Goal: Information Seeking & Learning: Learn about a topic

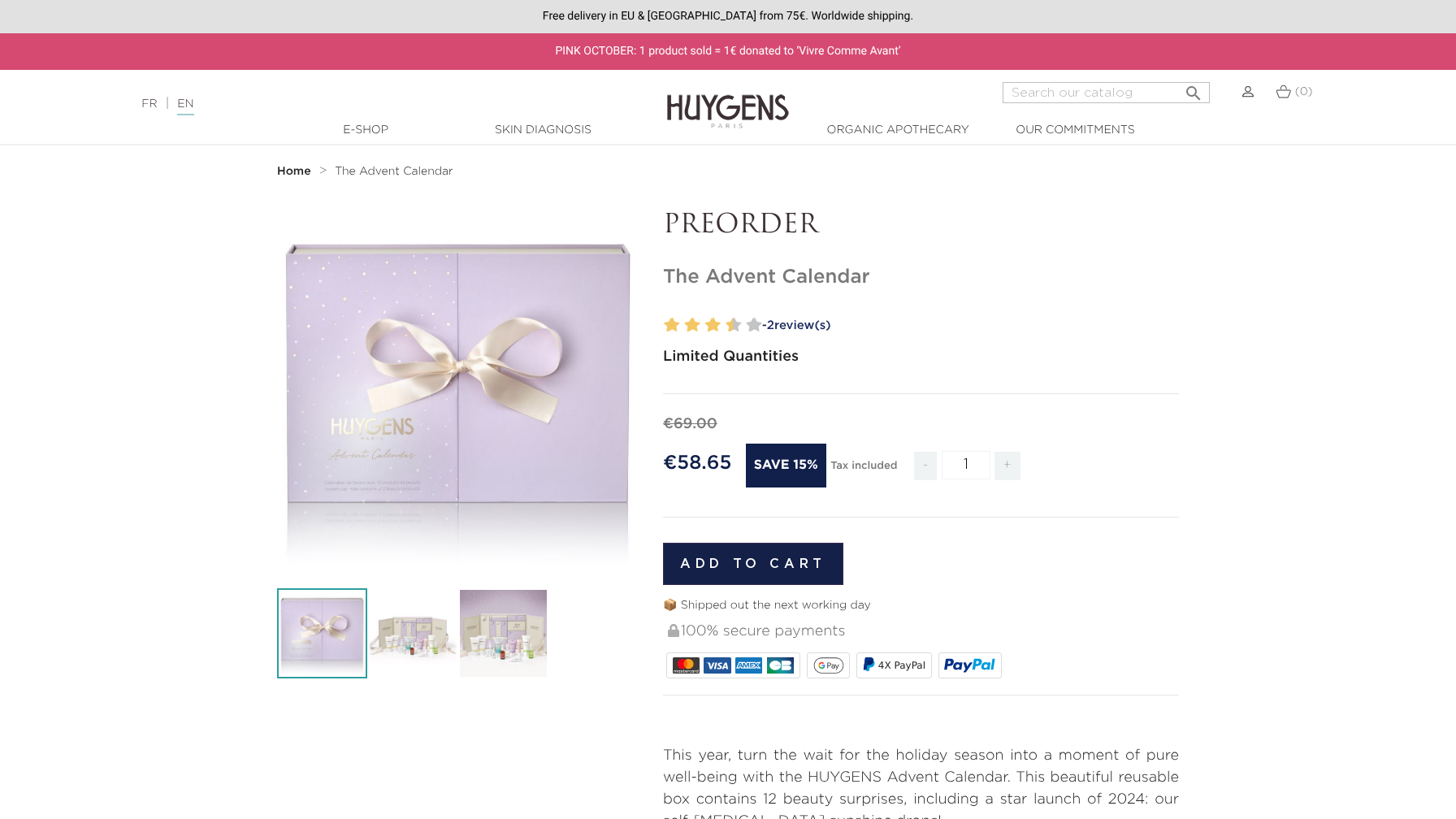
click at [724, 115] on img at bounding box center [728, 99] width 122 height 62
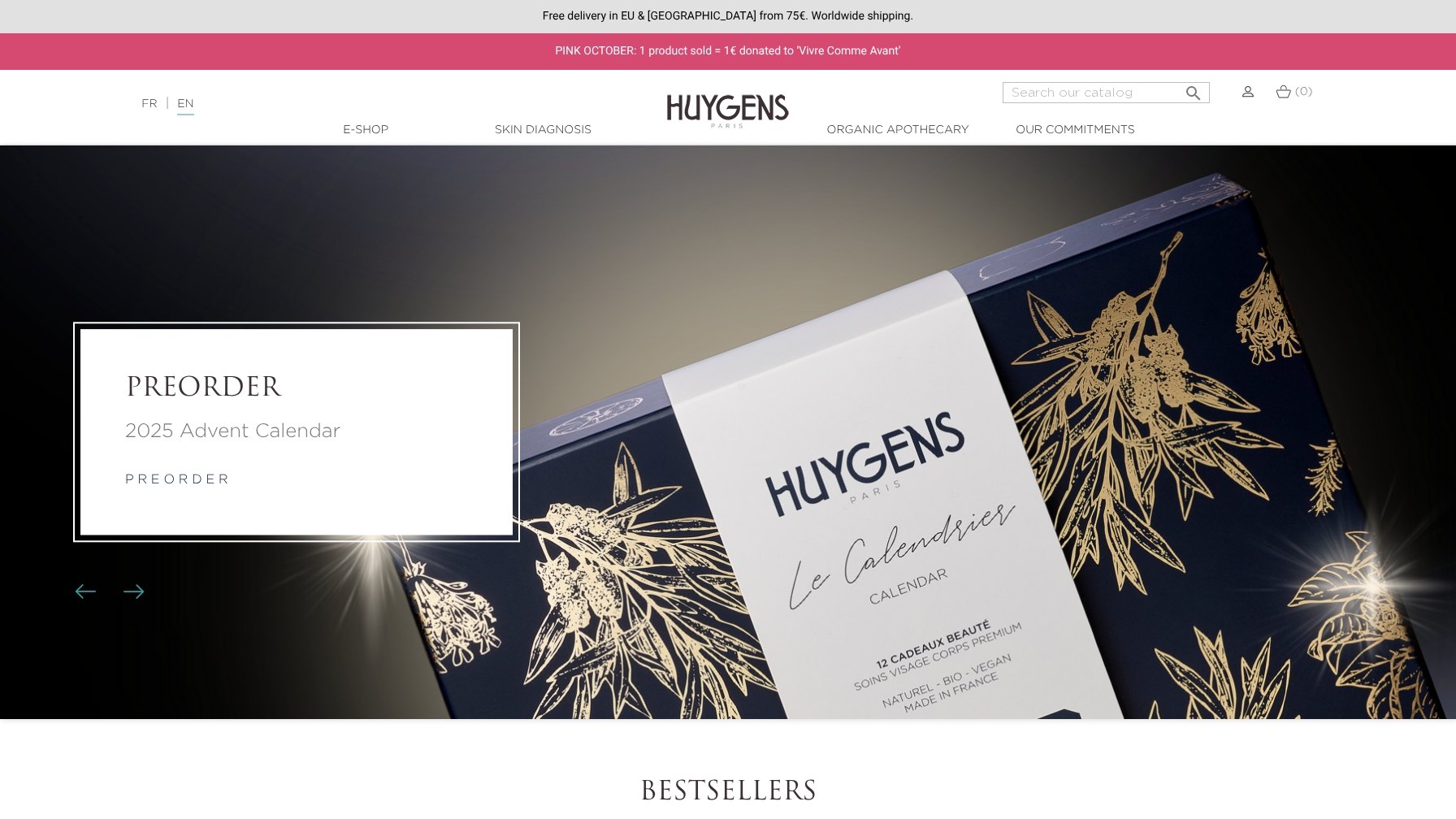
click at [757, 462] on li "PREORDER 2025 Advent Calendar p r e o r d e r" at bounding box center [728, 432] width 1456 height 574
click at [203, 437] on p "2025 Advent Calendar" at bounding box center [297, 432] width 343 height 29
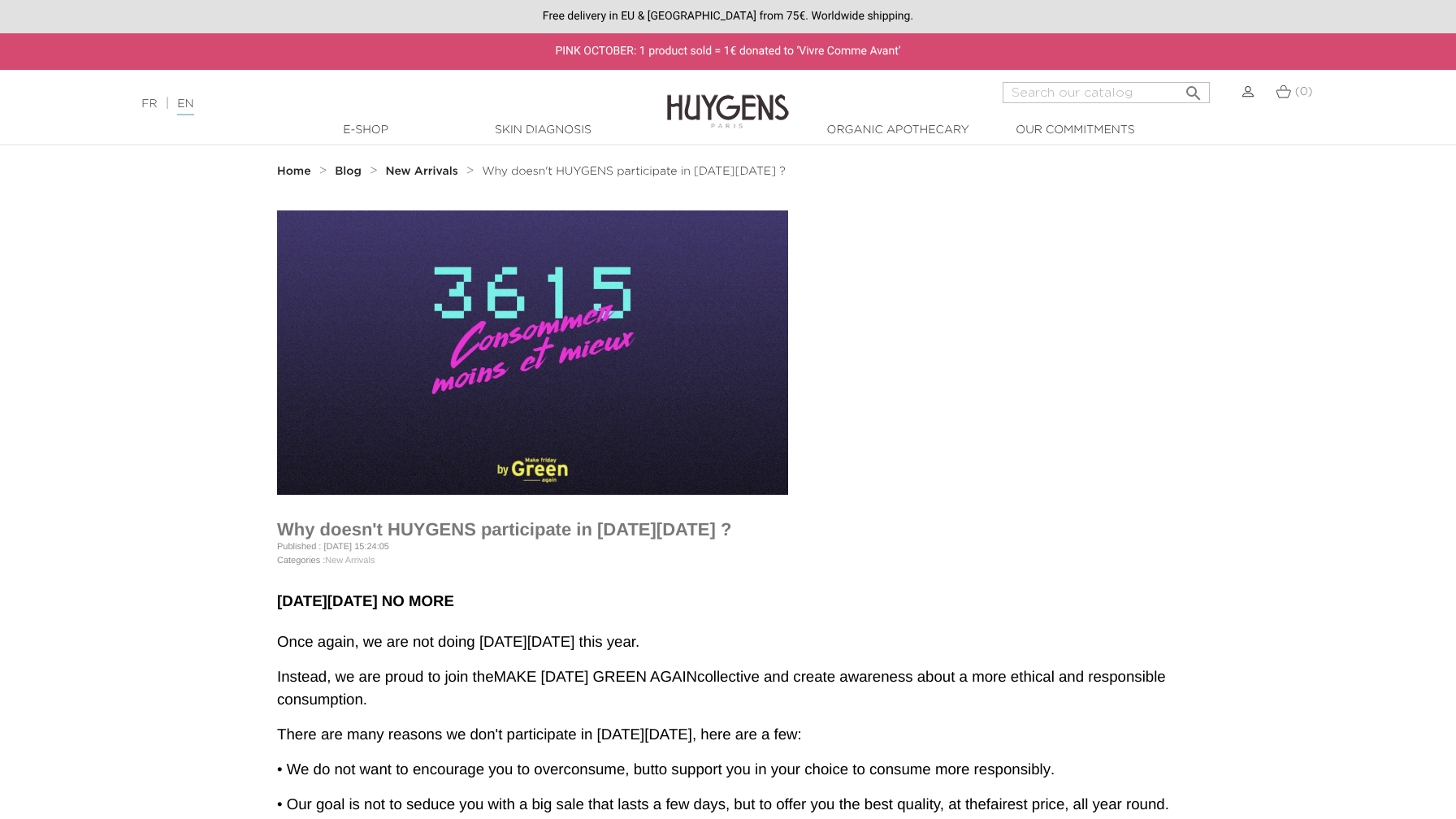
click at [708, 99] on img at bounding box center [728, 99] width 122 height 62
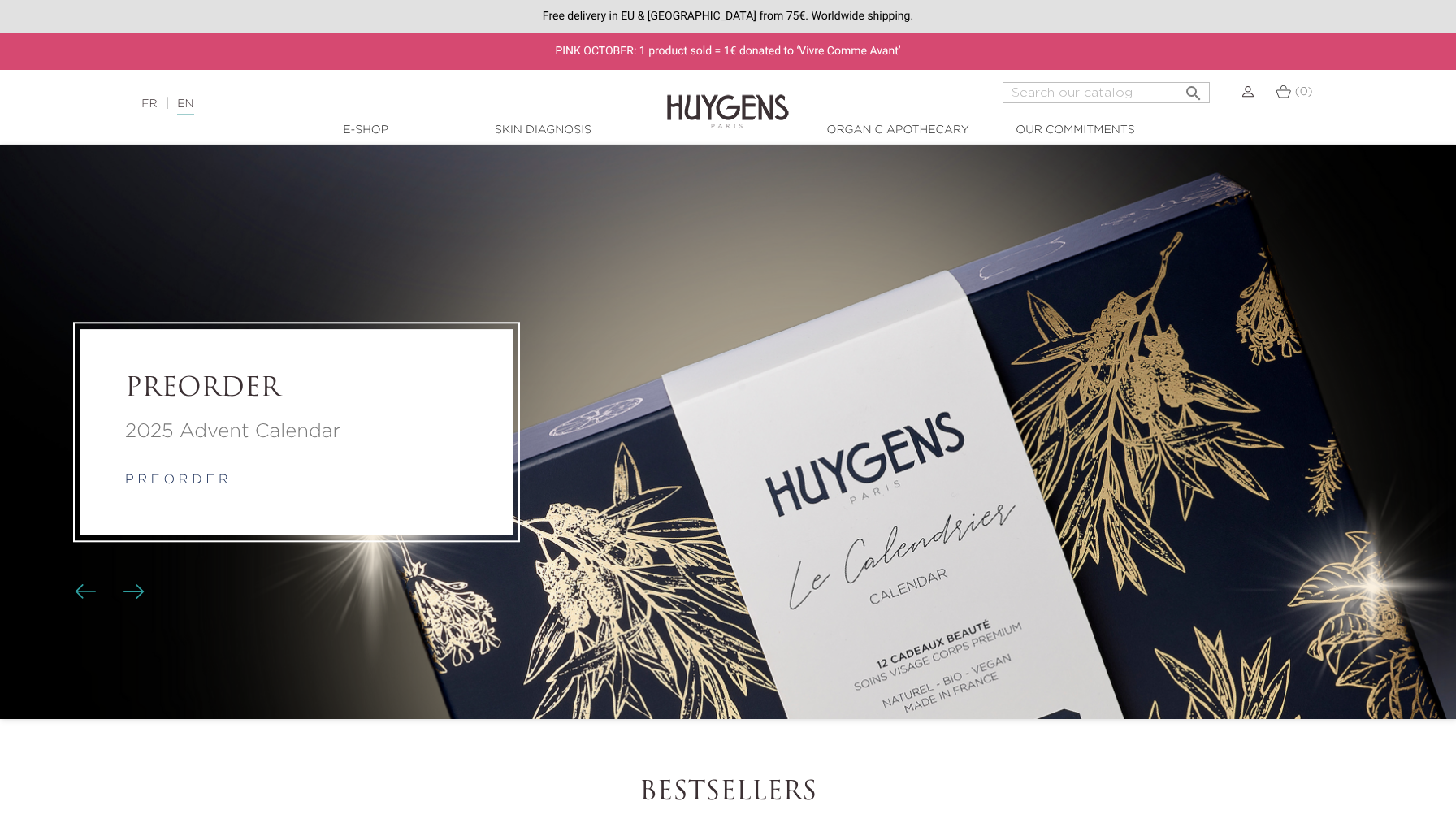
click at [176, 484] on link "p r e o r d e r" at bounding box center [176, 480] width 103 height 13
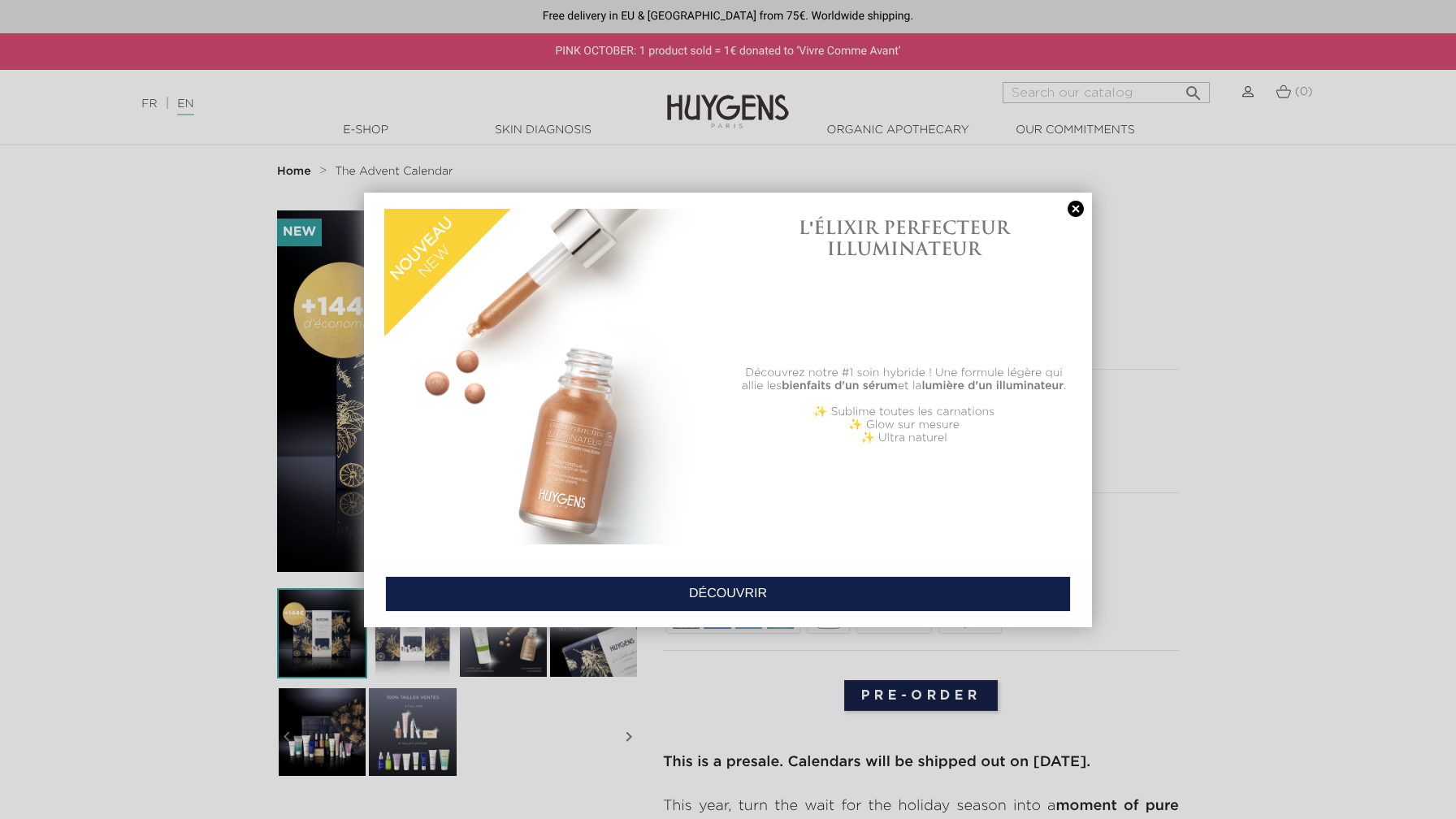
click at [1163, 454] on div at bounding box center [728, 409] width 1456 height 819
click at [1077, 202] on link at bounding box center [1076, 209] width 22 height 17
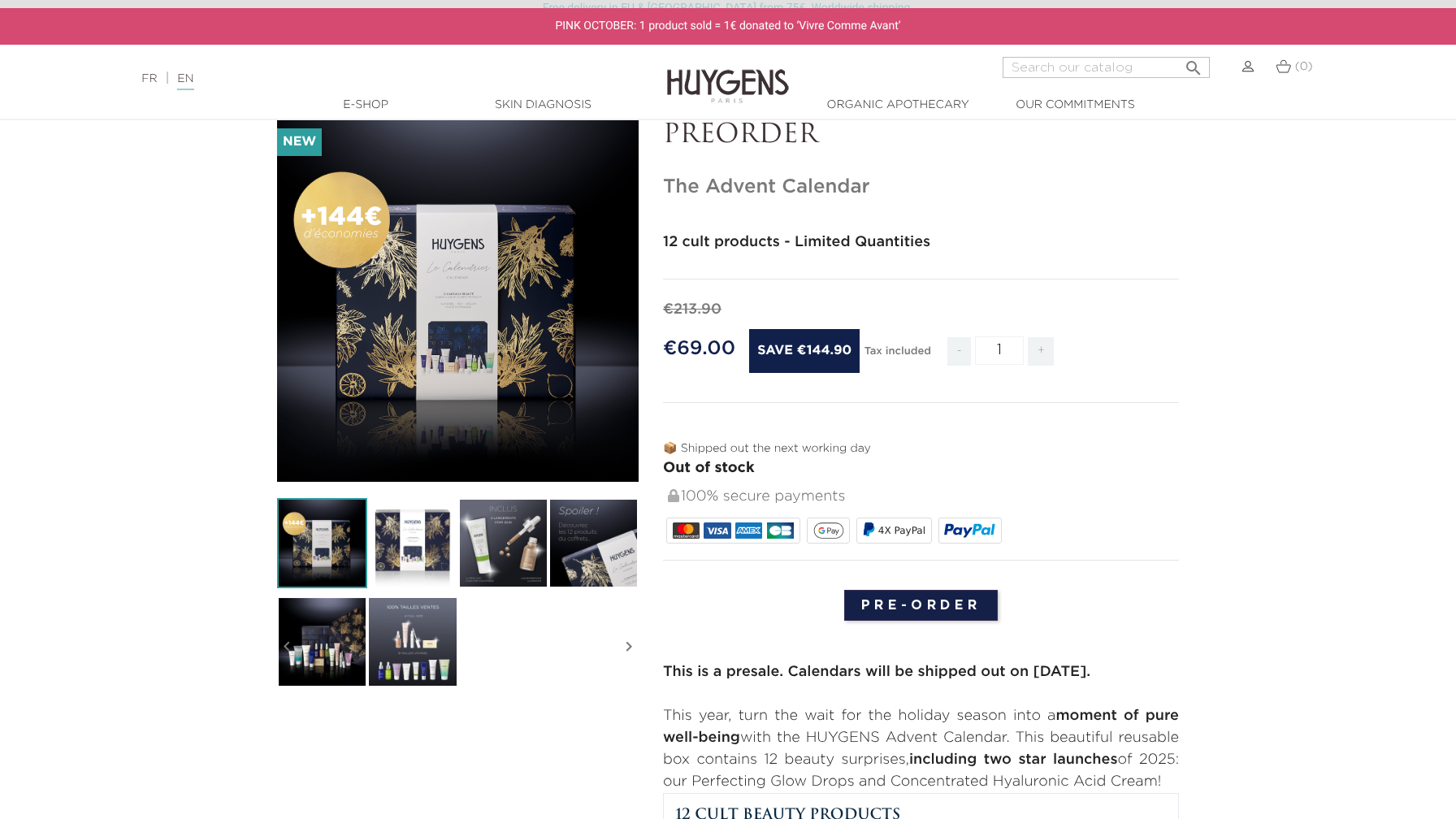
scroll to position [99, 0]
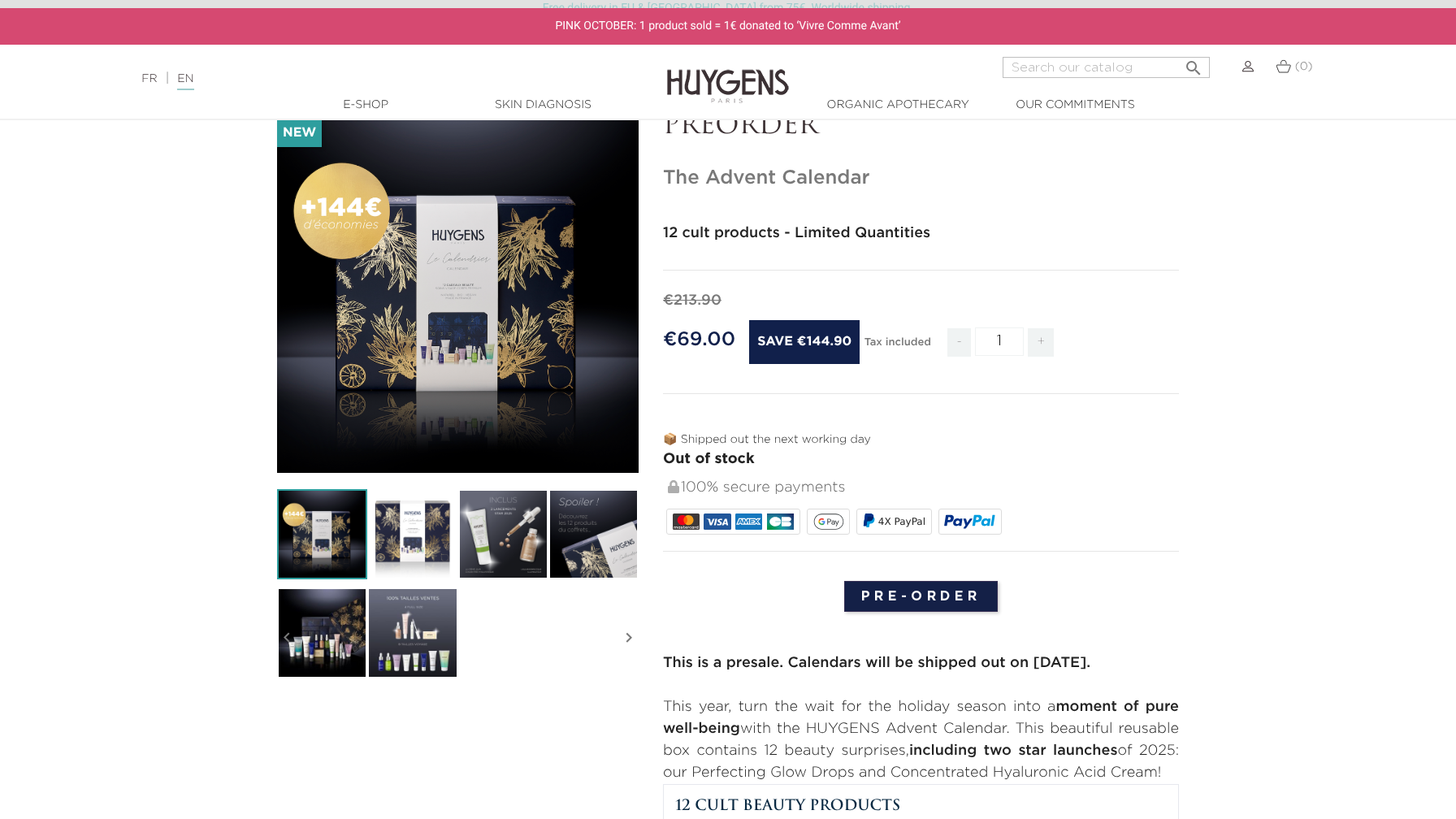
click at [425, 535] on img at bounding box center [412, 534] width 90 height 90
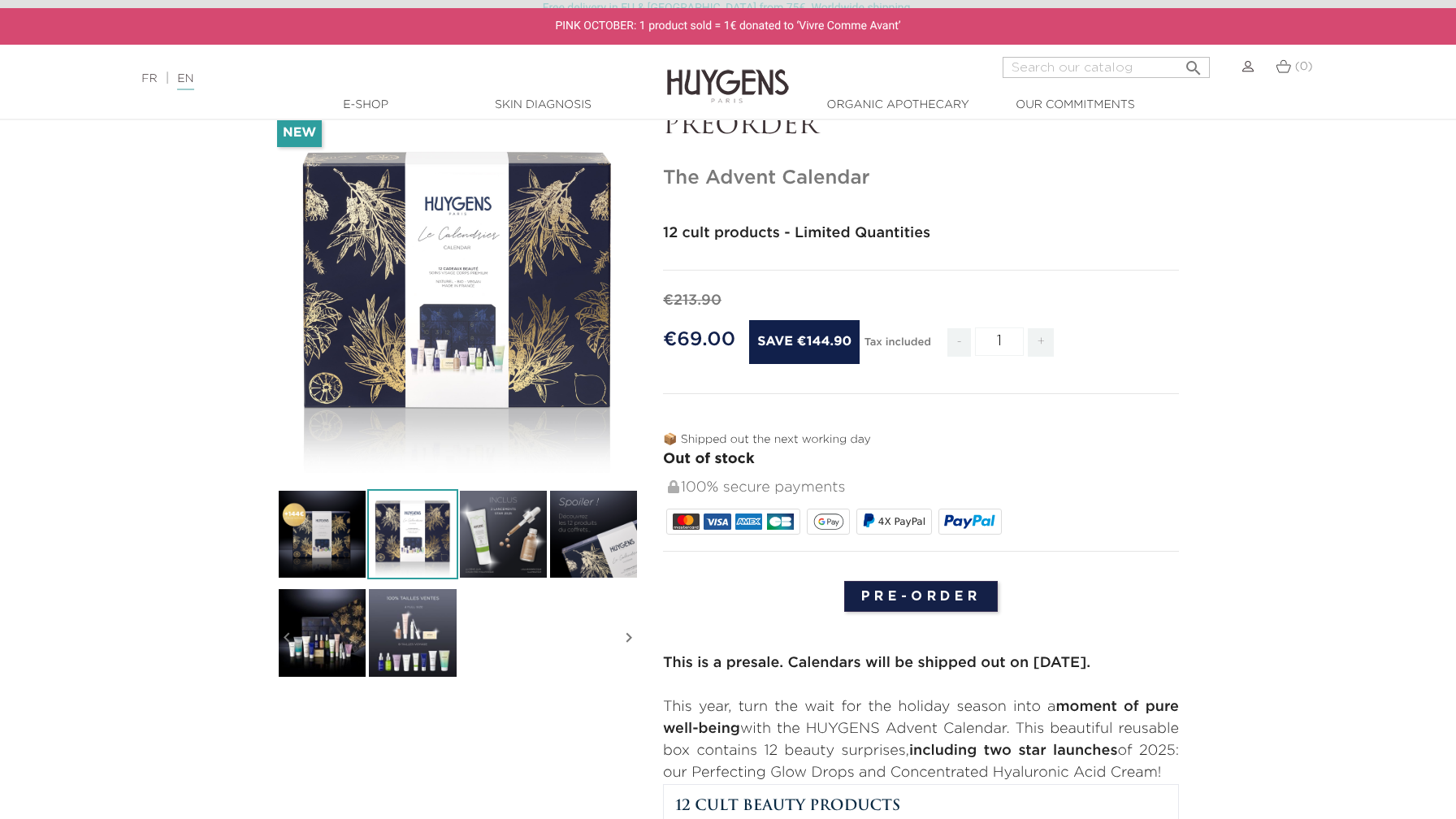
click at [509, 538] on img at bounding box center [503, 534] width 90 height 90
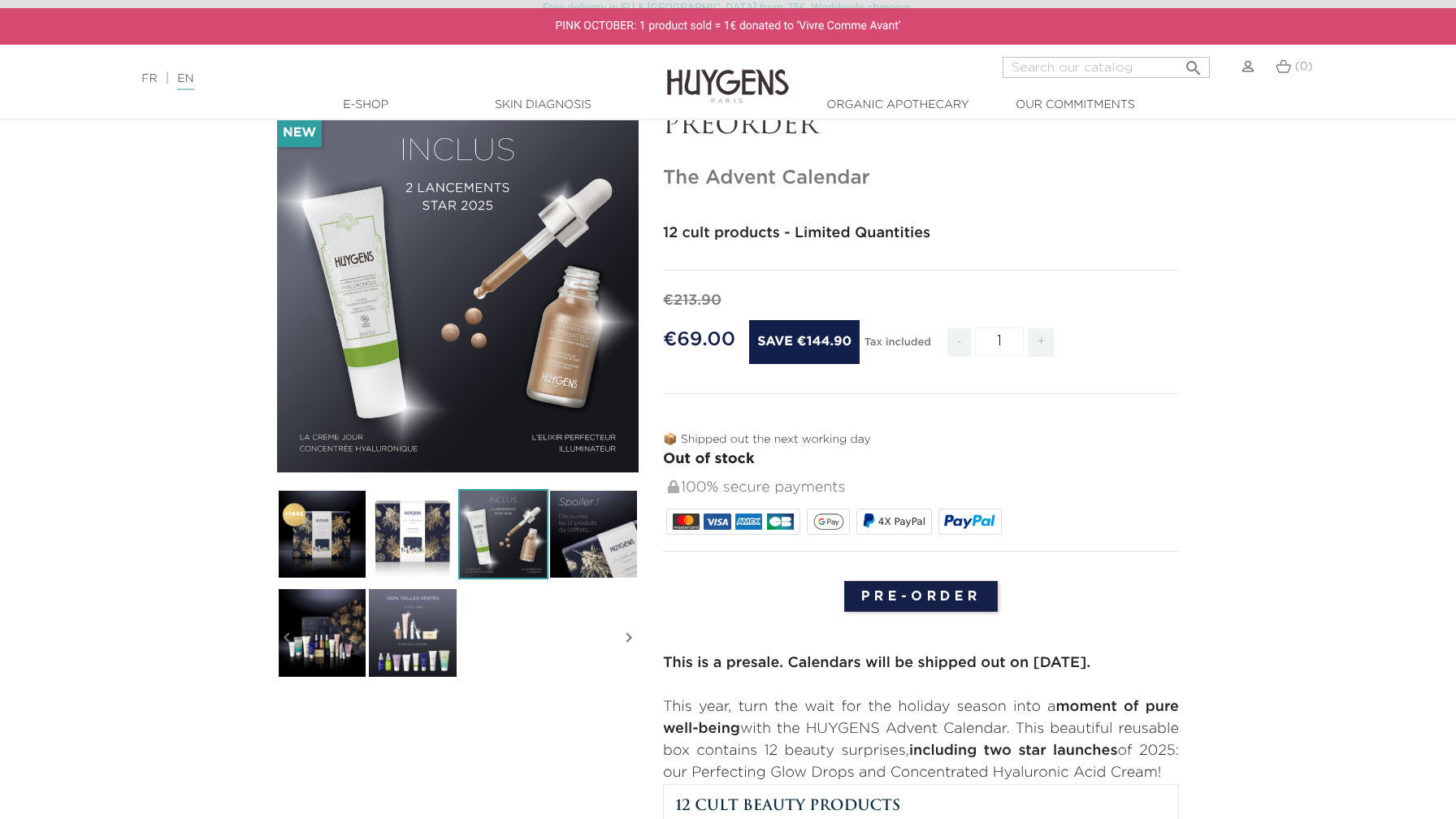
click at [603, 548] on img at bounding box center [593, 534] width 90 height 90
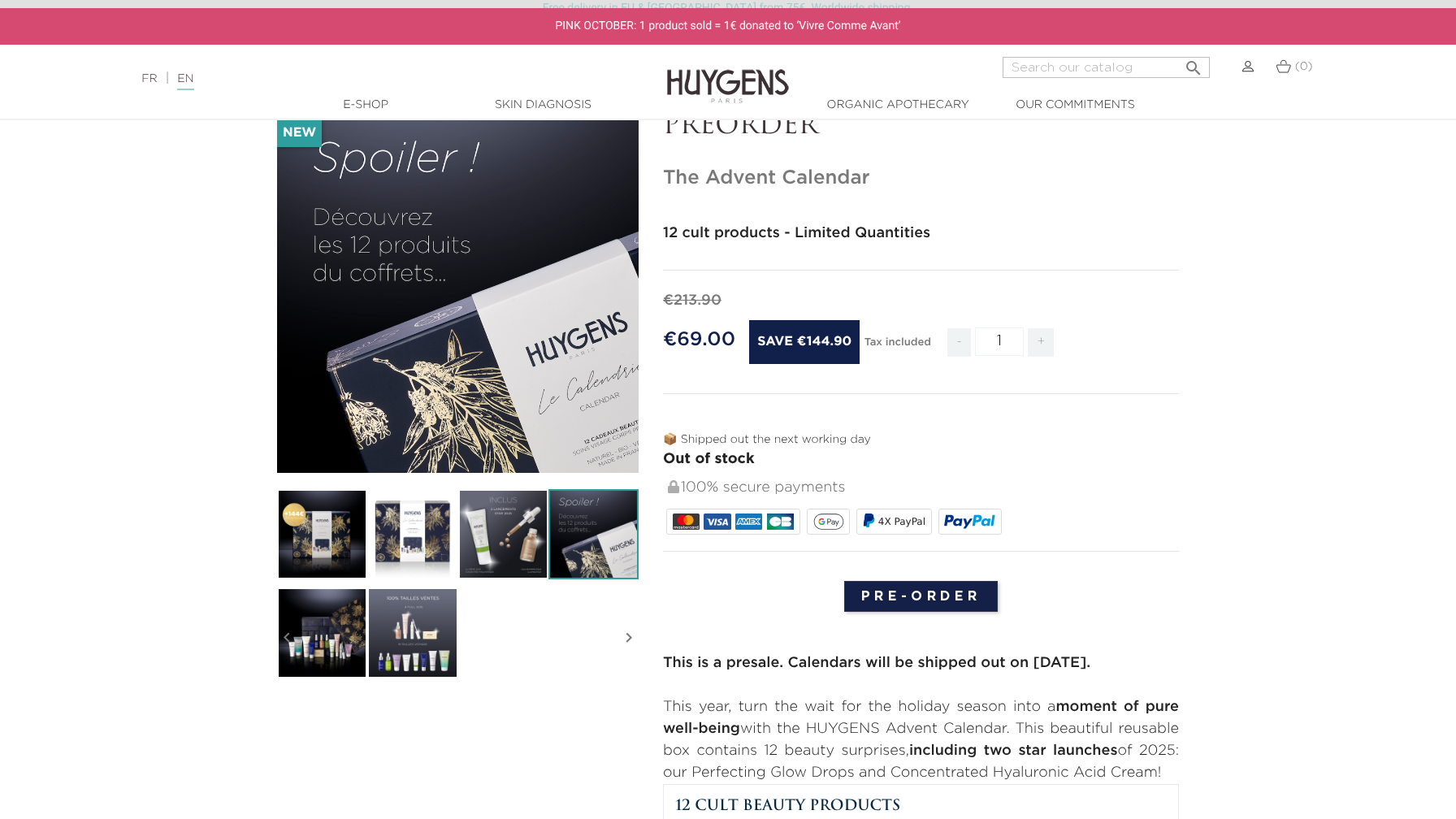
click at [345, 611] on img at bounding box center [322, 633] width 90 height 90
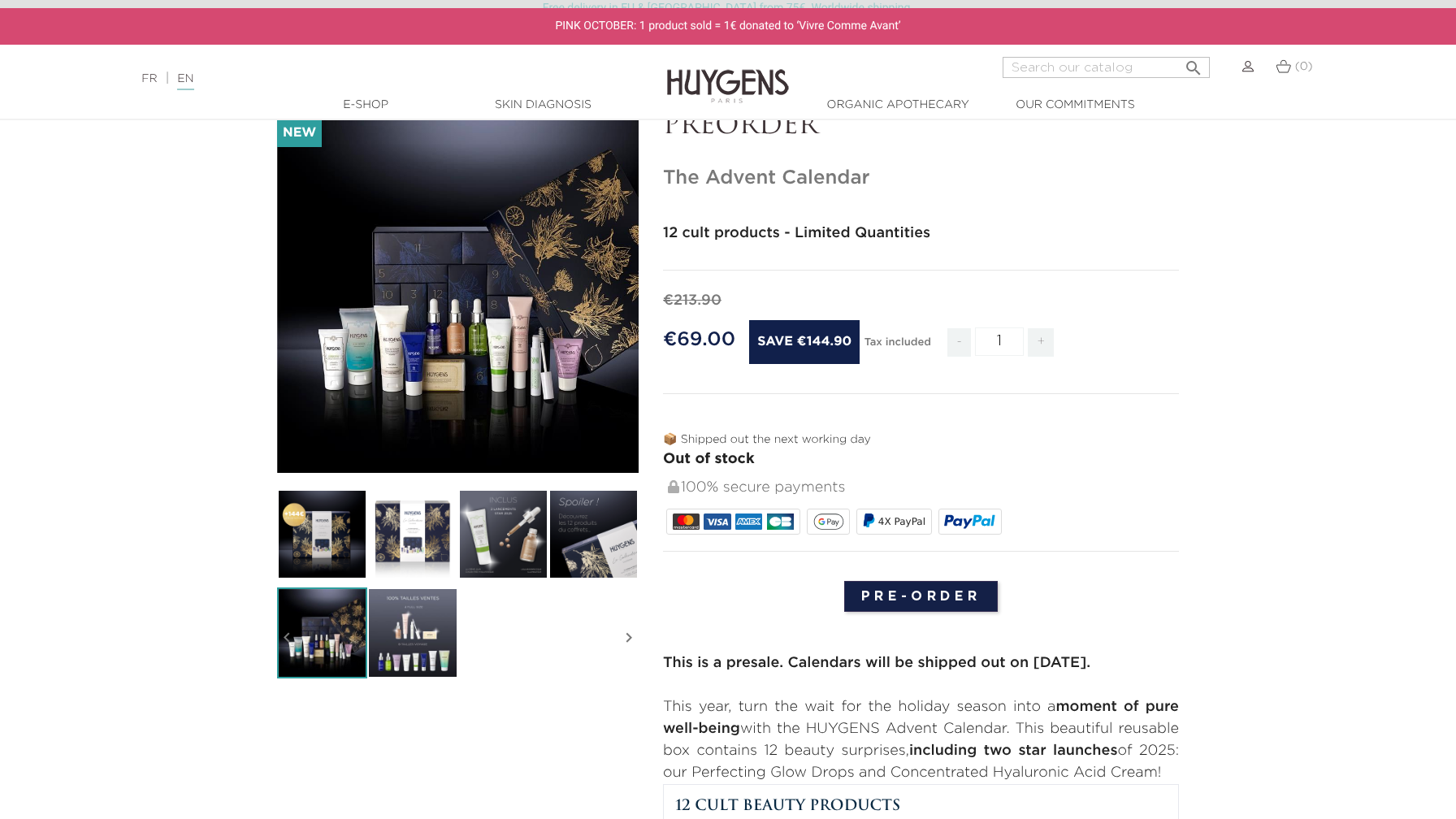
click at [407, 633] on img at bounding box center [412, 633] width 90 height 90
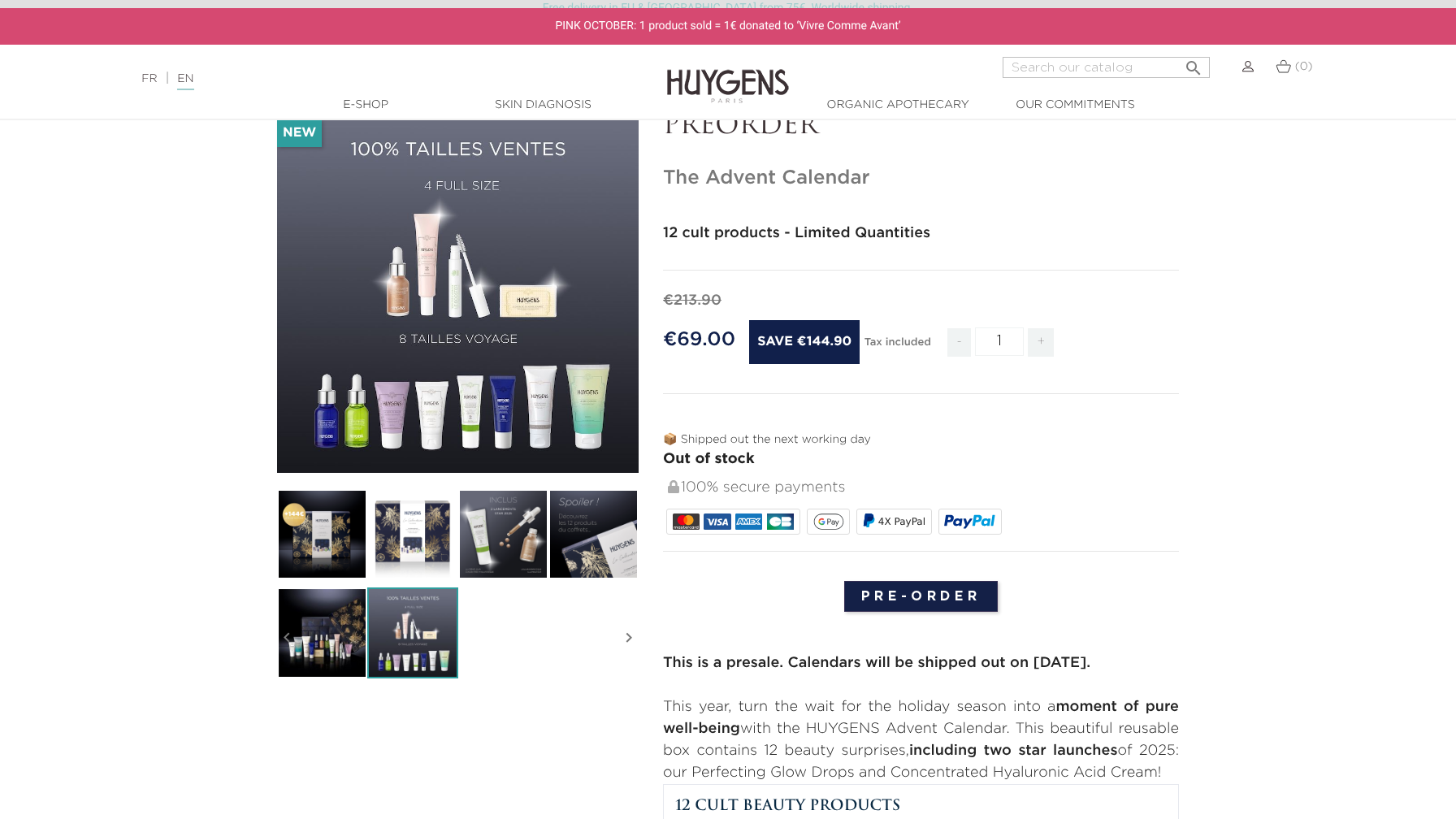
click at [455, 283] on icon "" at bounding box center [458, 292] width 81 height 81
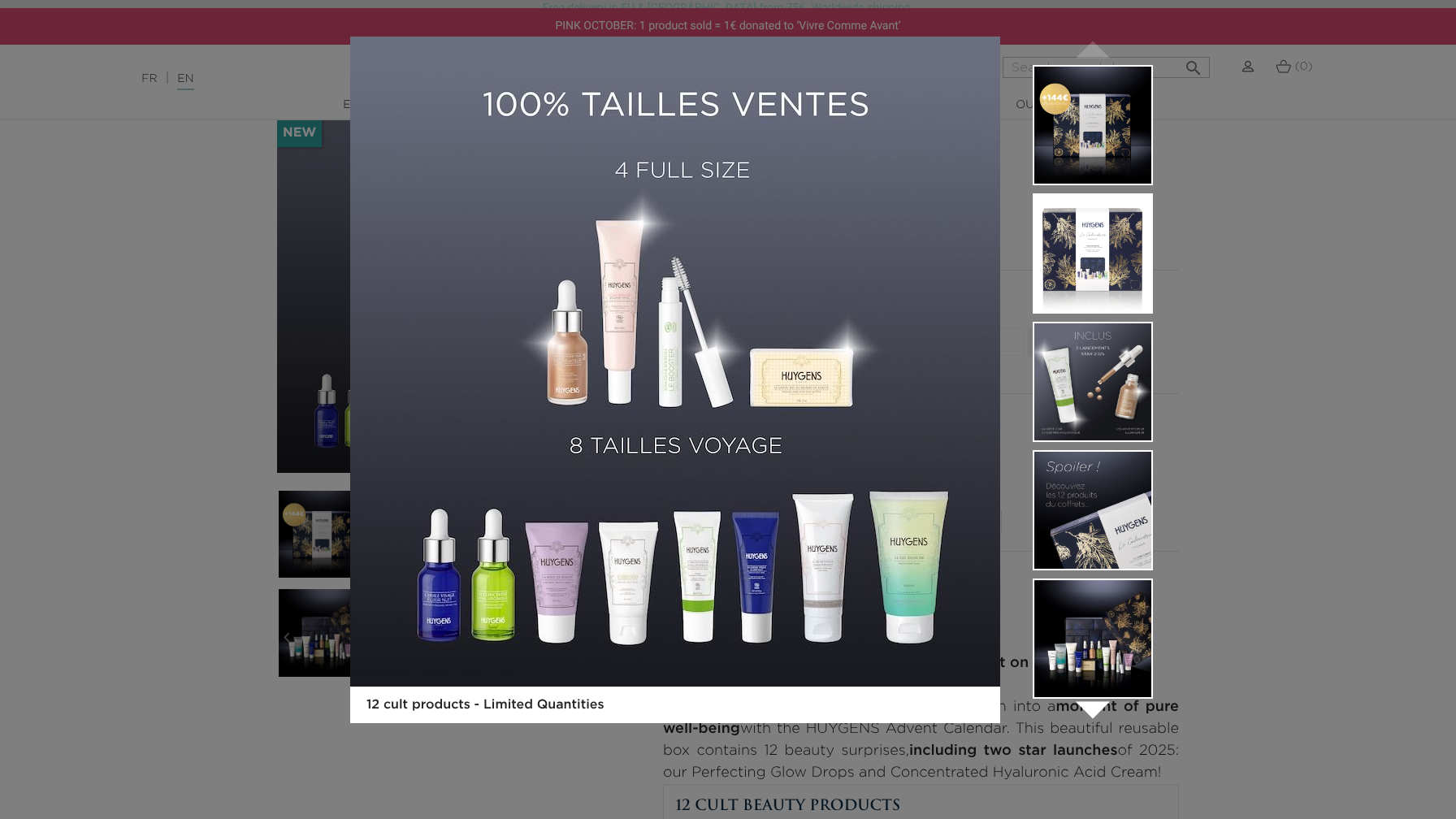
click at [1221, 362] on div "12 cult products - Limited Quantities  " at bounding box center [728, 409] width 1456 height 819
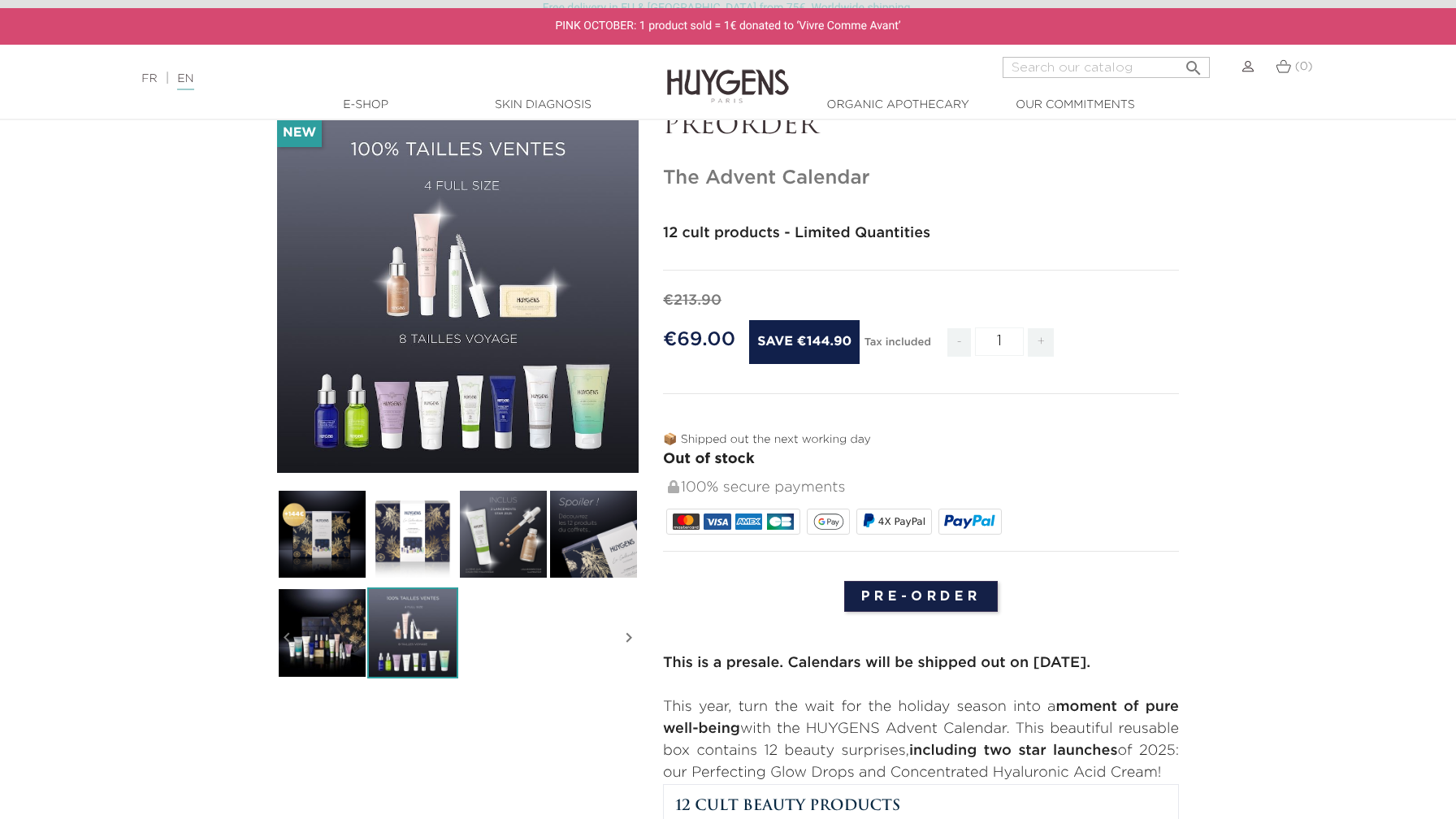
click at [1284, 356] on section "-€144.90 New   " at bounding box center [728, 681] width 1456 height 1140
click at [453, 292] on icon "" at bounding box center [458, 292] width 81 height 81
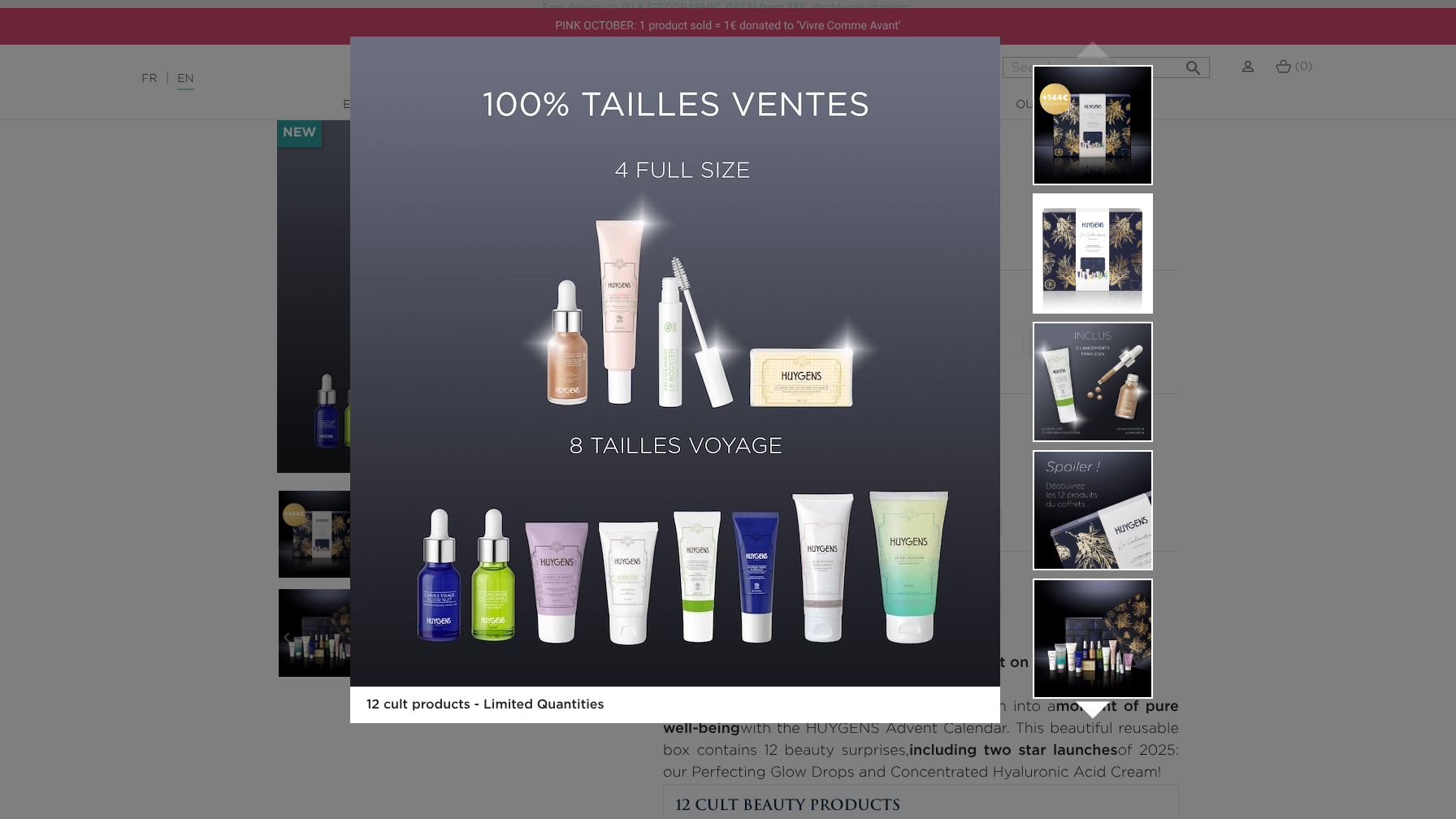
click at [230, 323] on div "12 cult products - Limited Quantities  " at bounding box center [728, 409] width 1456 height 819
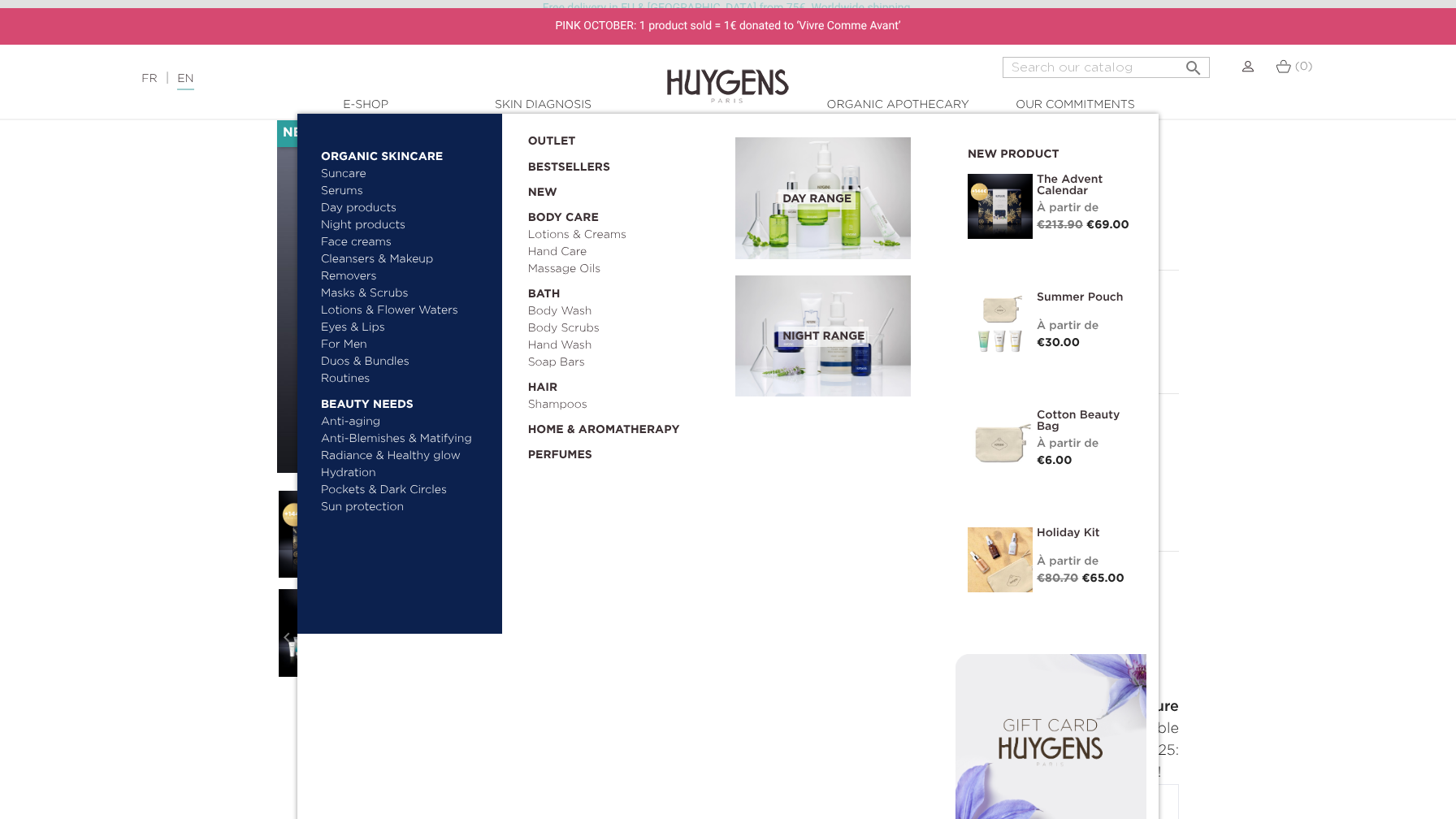
click at [345, 189] on link "Serums" at bounding box center [406, 191] width 169 height 17
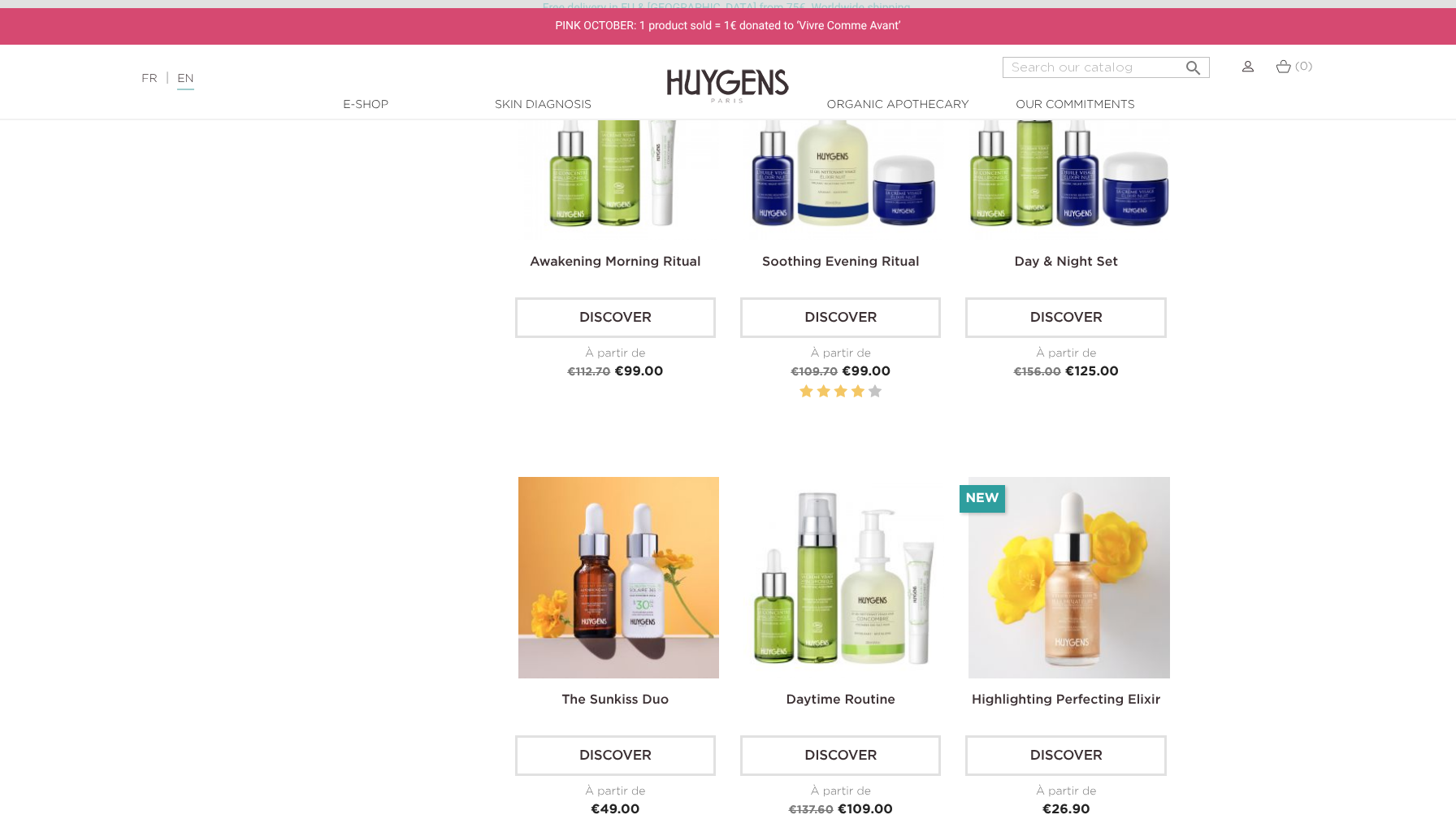
scroll to position [2538, 0]
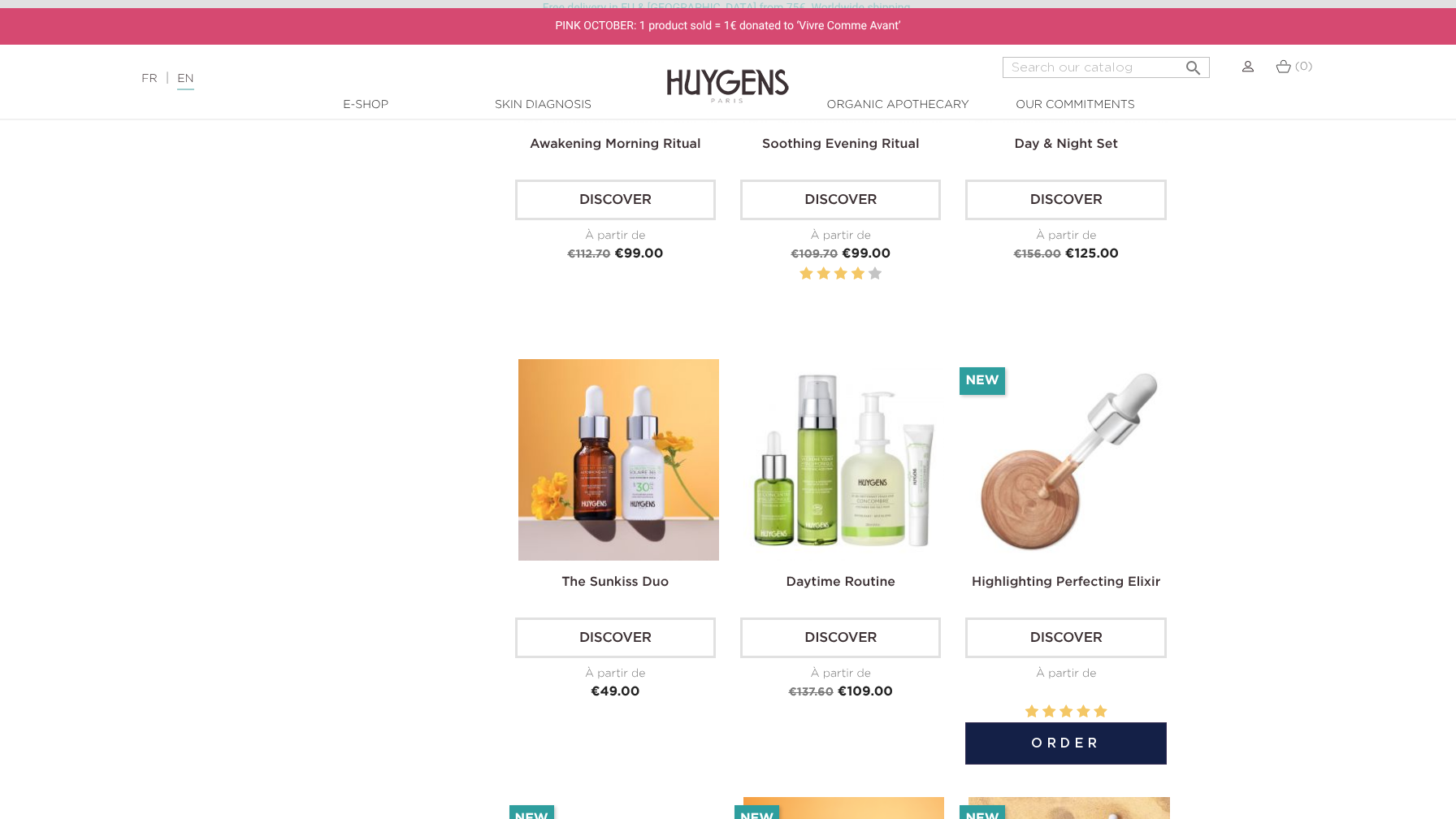
click at [1078, 486] on img at bounding box center [1069, 459] width 201 height 201
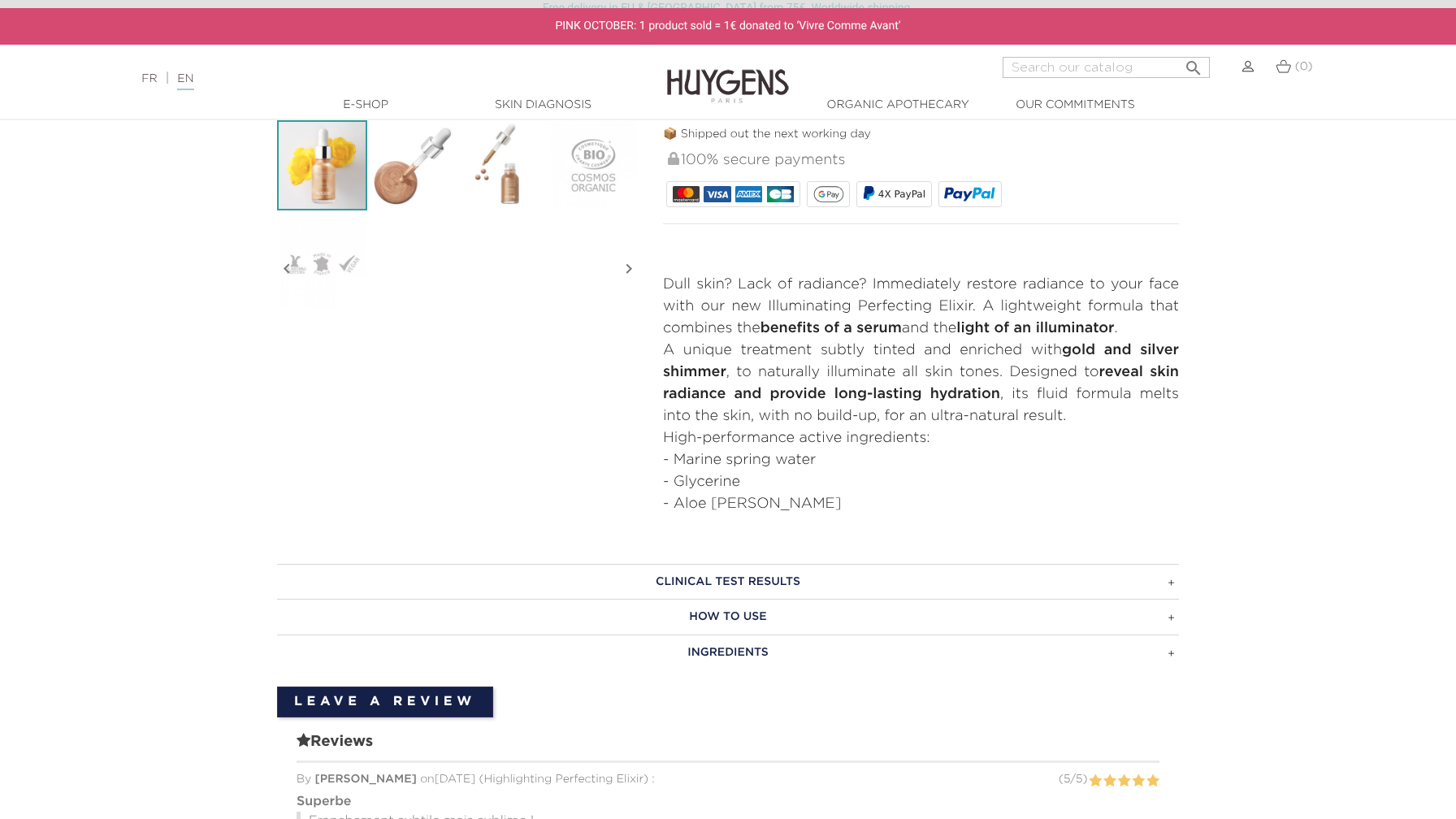
scroll to position [508, 0]
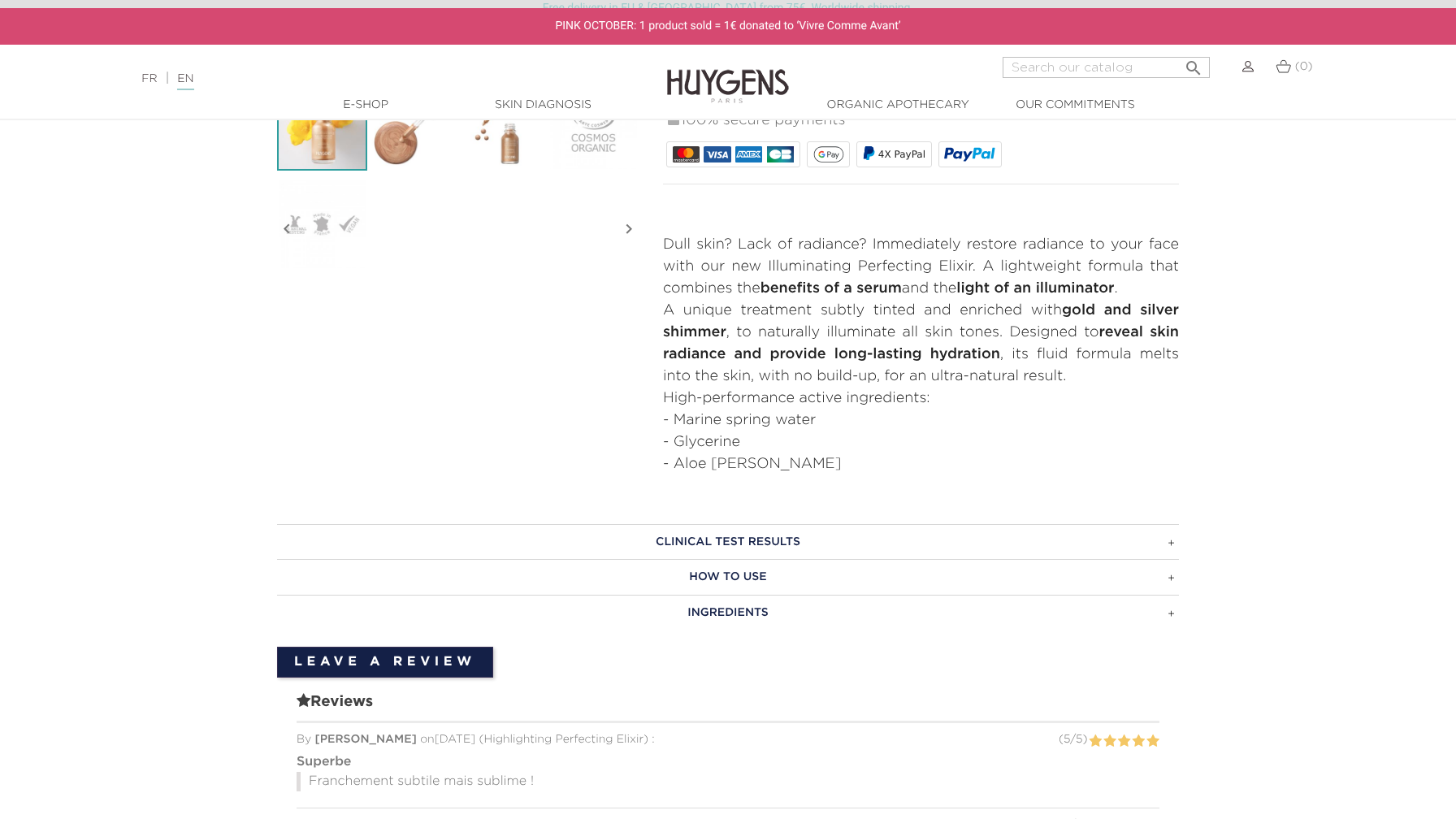
click at [748, 611] on h3 "INGREDIENTS" at bounding box center [728, 612] width 902 height 35
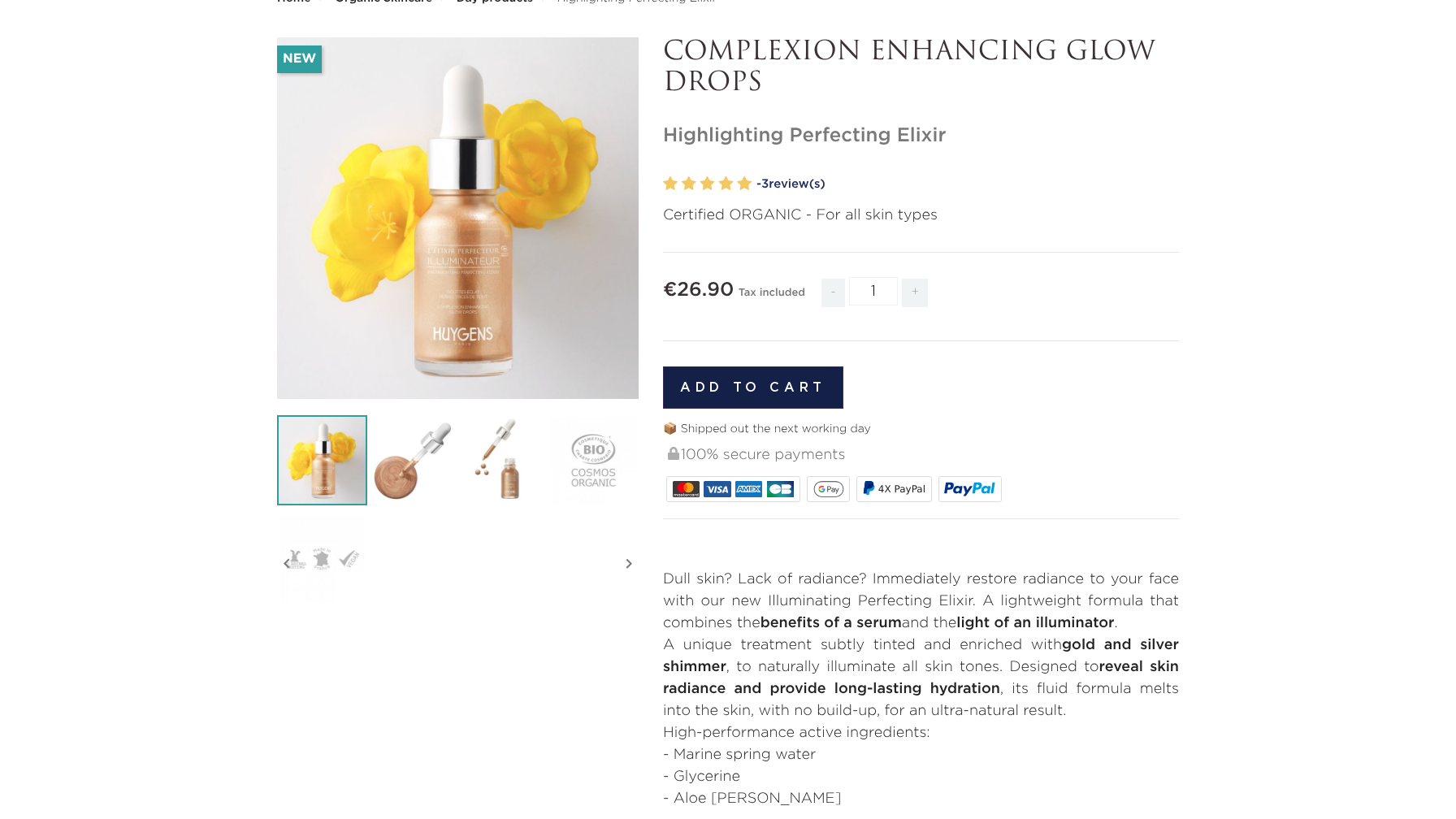
scroll to position [0, 0]
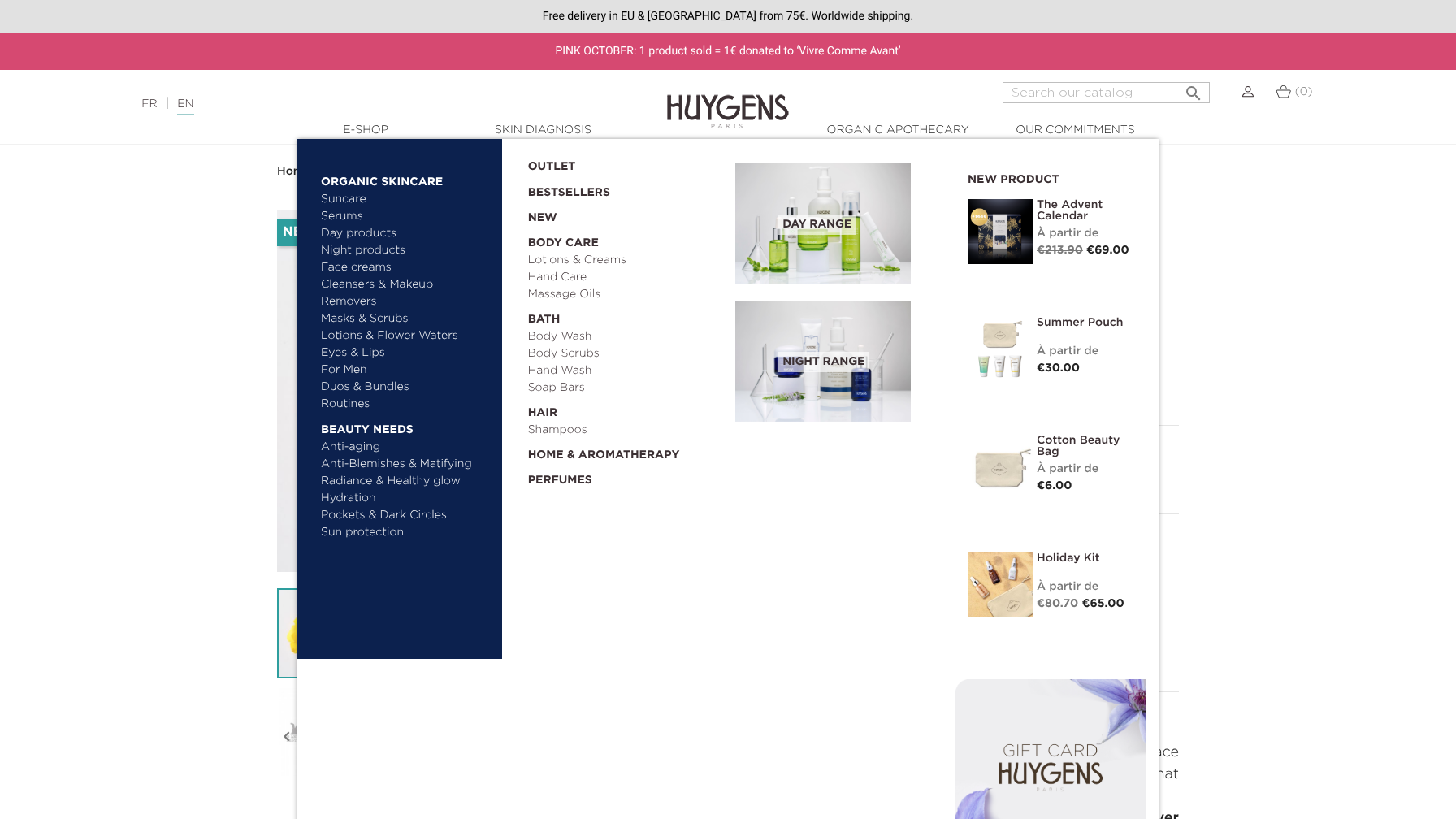
click at [590, 264] on link "Lotions & Creams" at bounding box center [626, 260] width 196 height 17
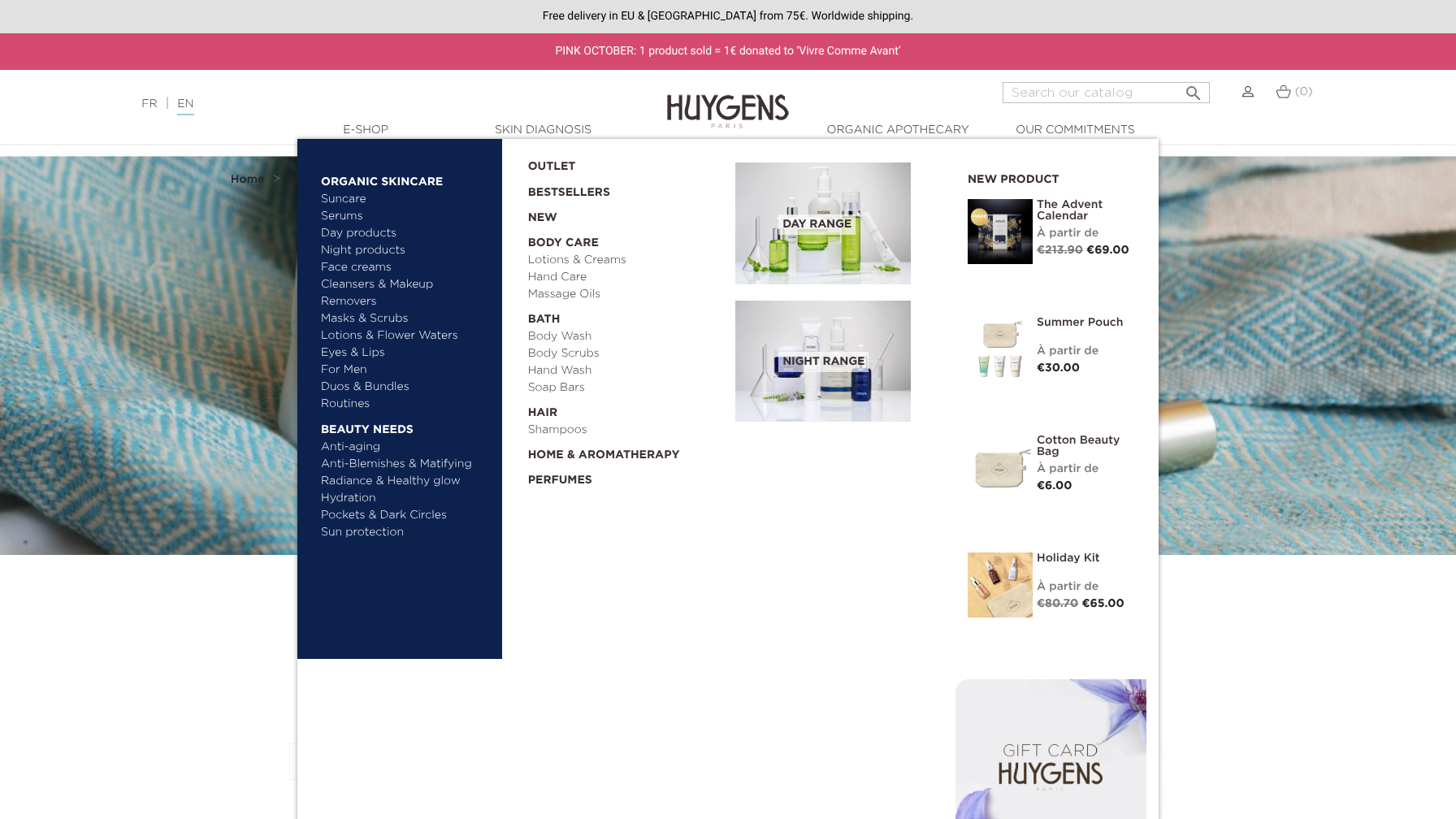
click at [361, 235] on link "Day products" at bounding box center [406, 234] width 169 height 17
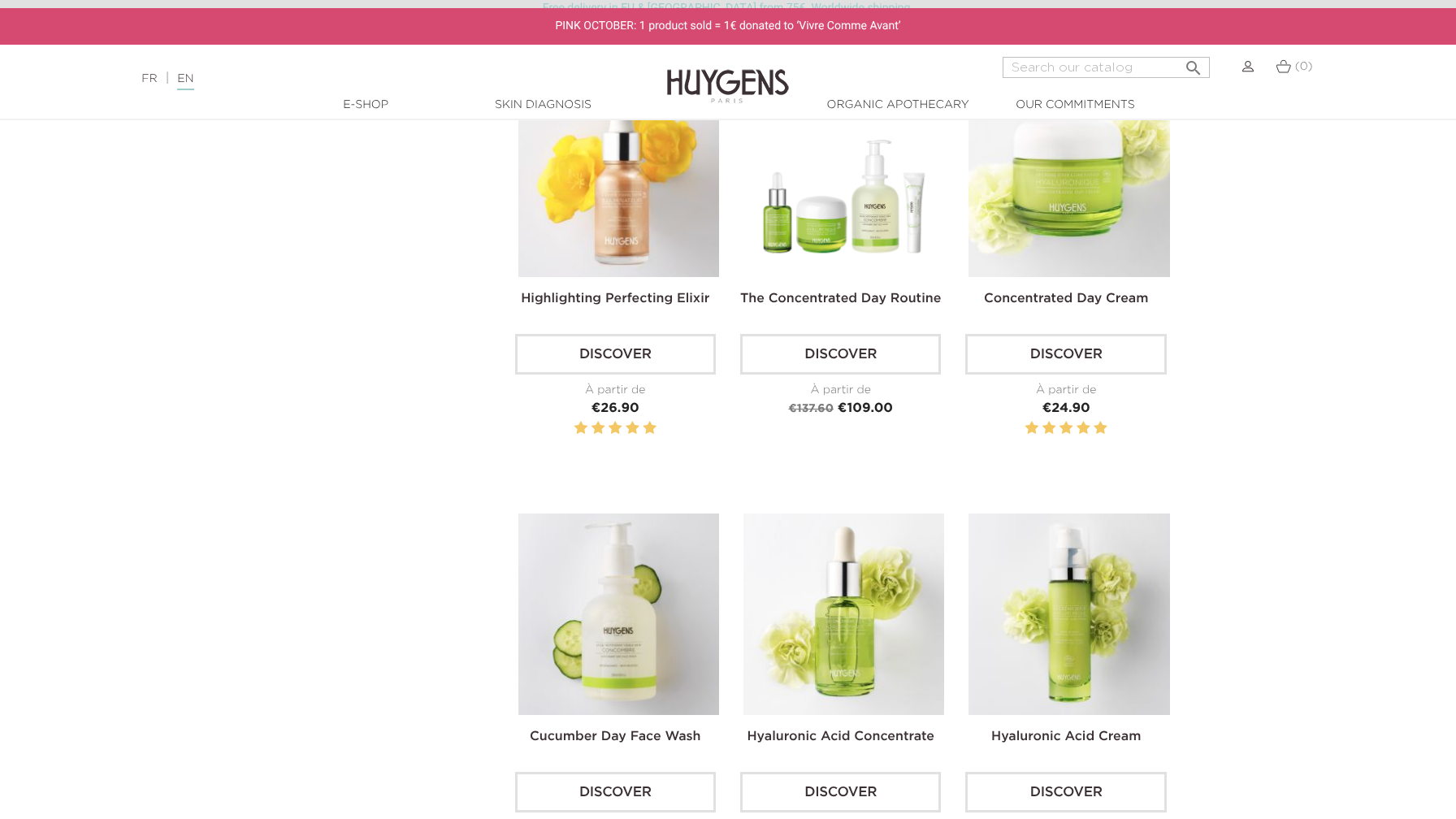
scroll to position [652, 0]
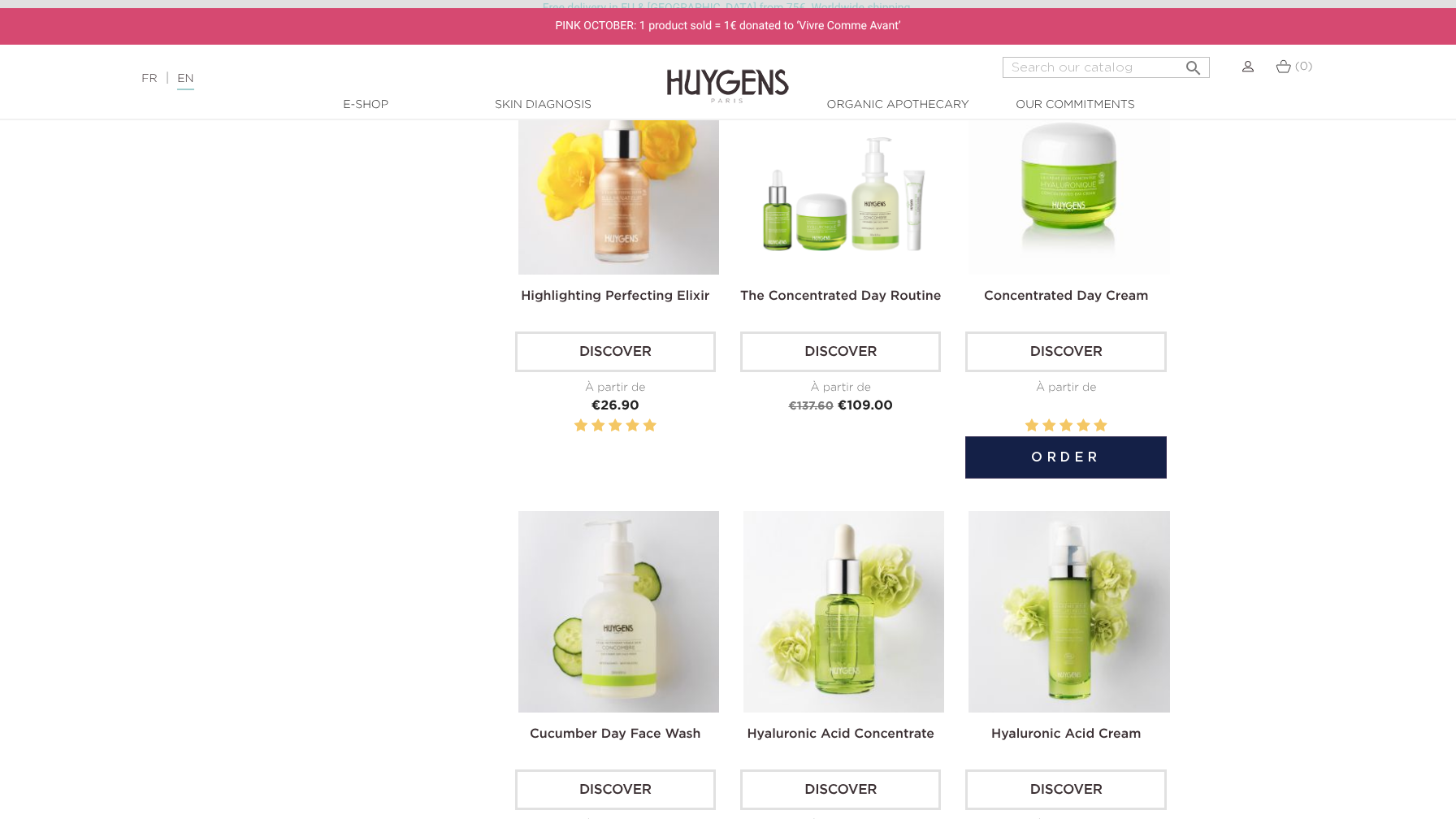
click at [1063, 202] on img at bounding box center [1069, 175] width 201 height 201
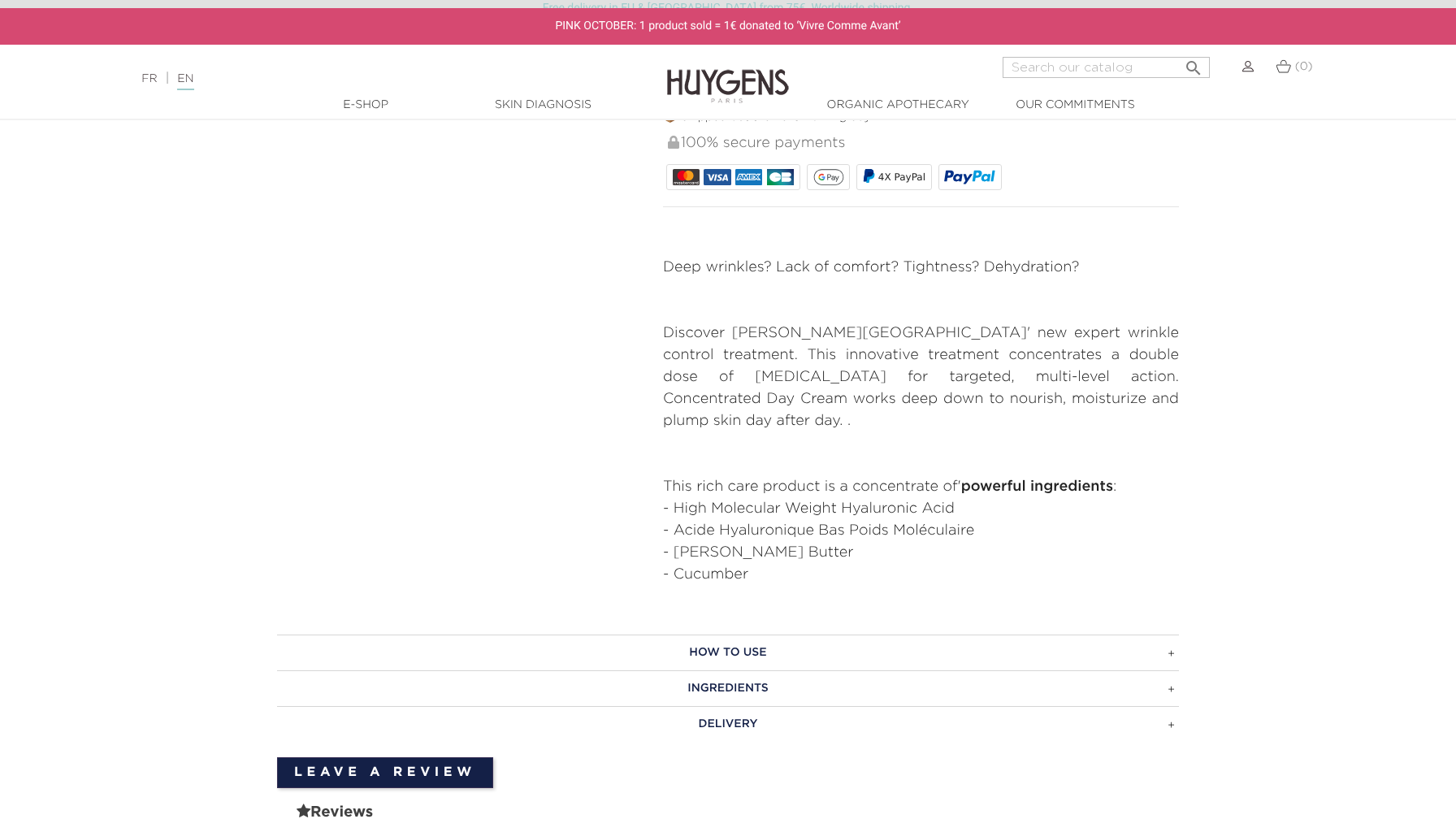
scroll to position [586, 0]
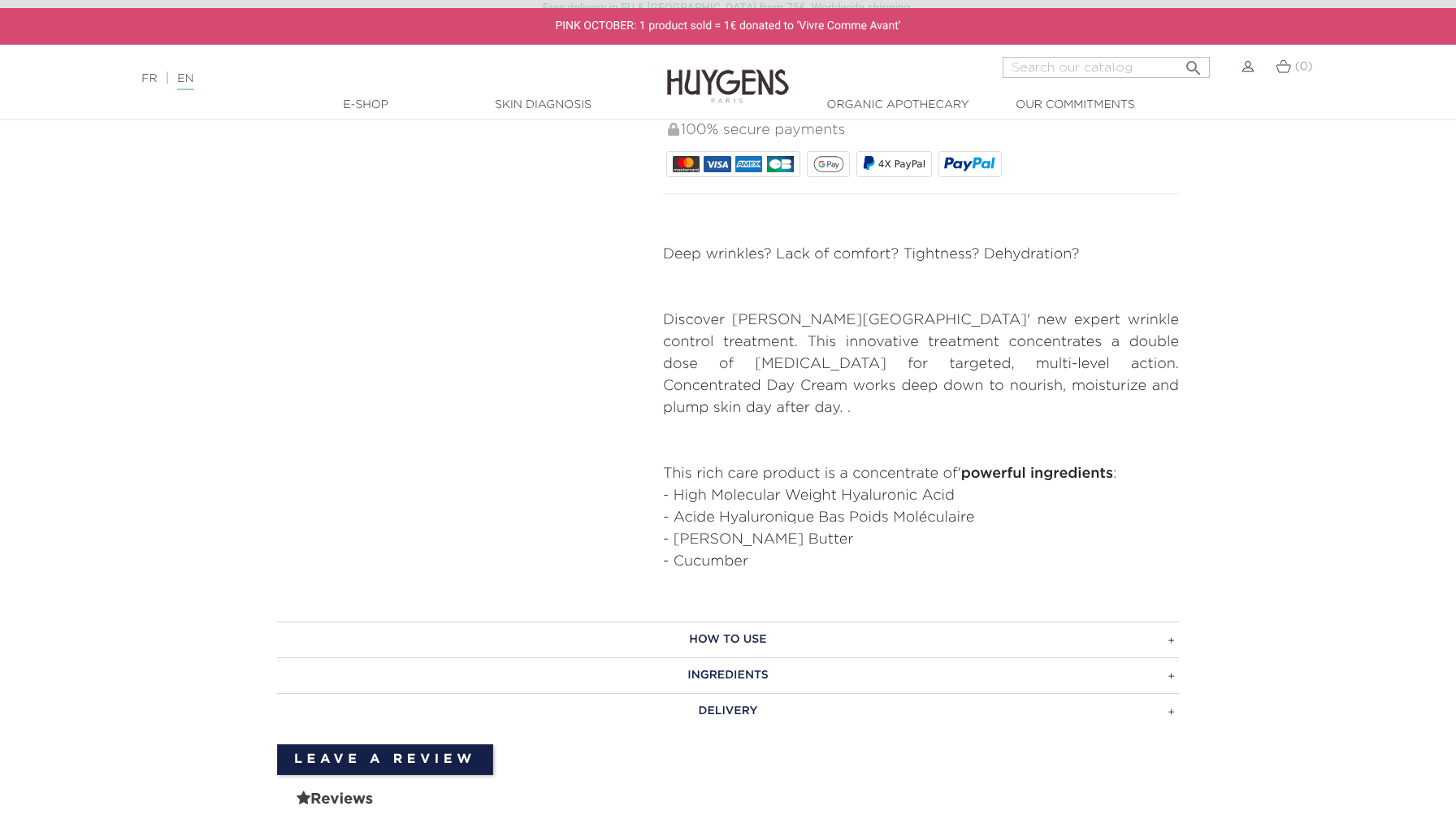
click at [714, 657] on h3 "Ingredients" at bounding box center [728, 675] width 902 height 35
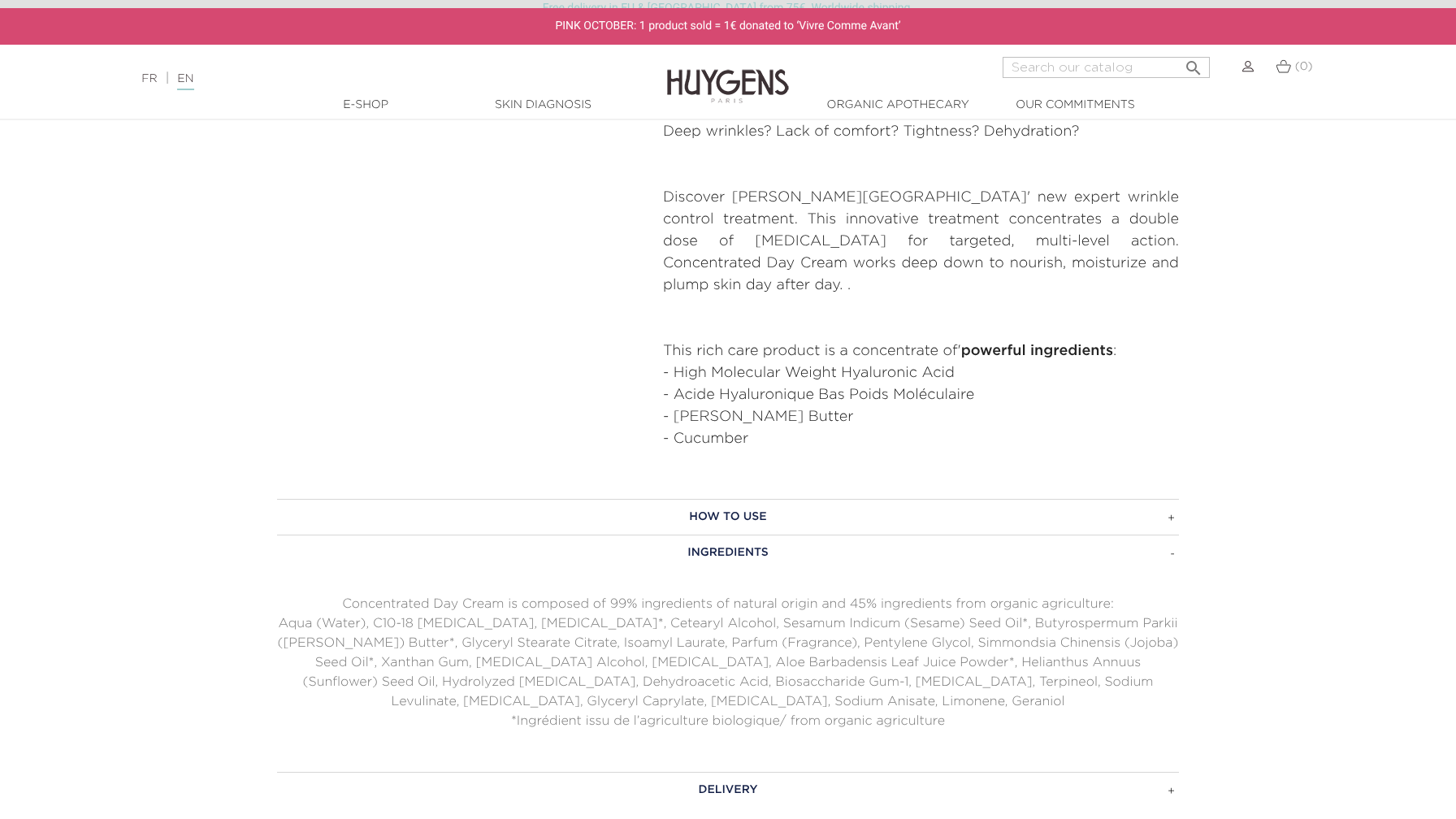
scroll to position [710, 0]
